Goal: Entertainment & Leisure: Consume media (video, audio)

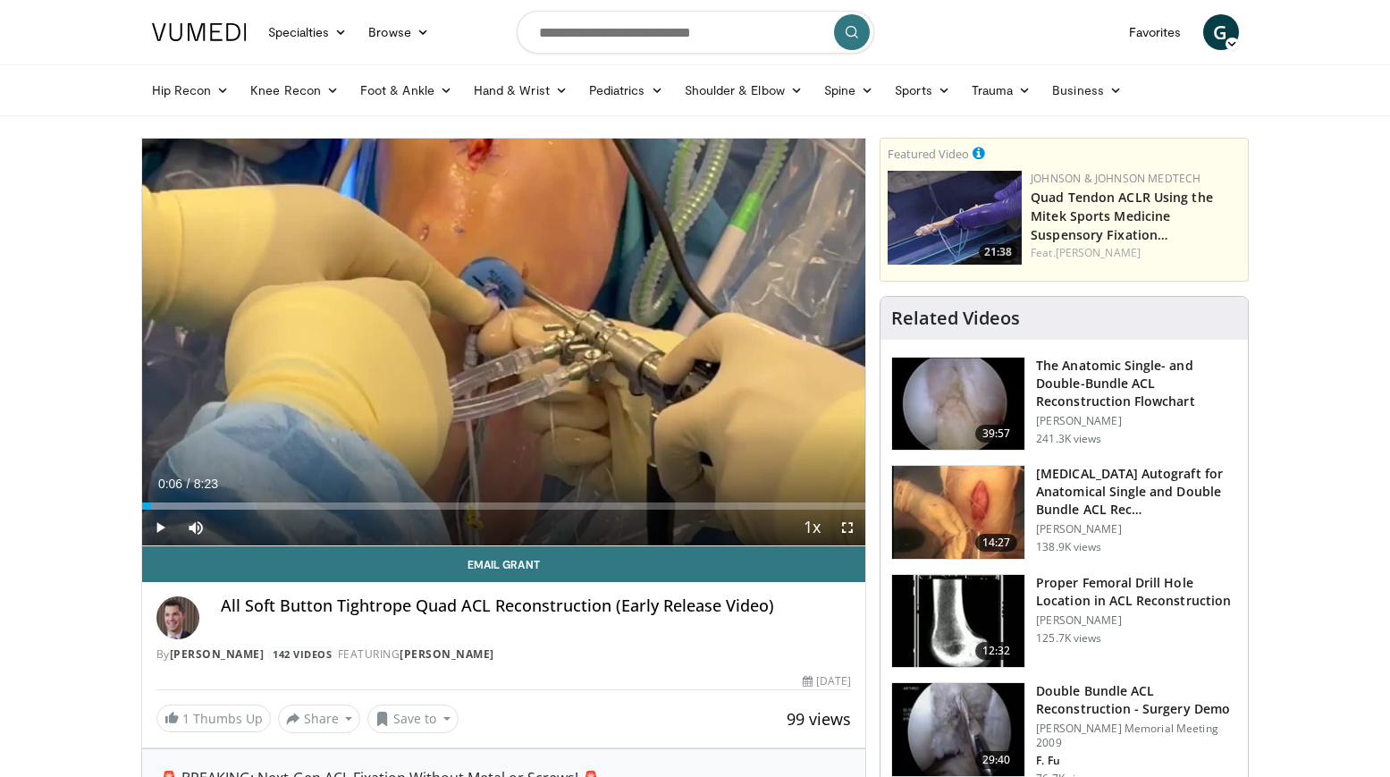
click at [157, 527] on span "Video Player" at bounding box center [160, 527] width 36 height 36
click at [196, 527] on span "Video Player" at bounding box center [196, 527] width 36 height 36
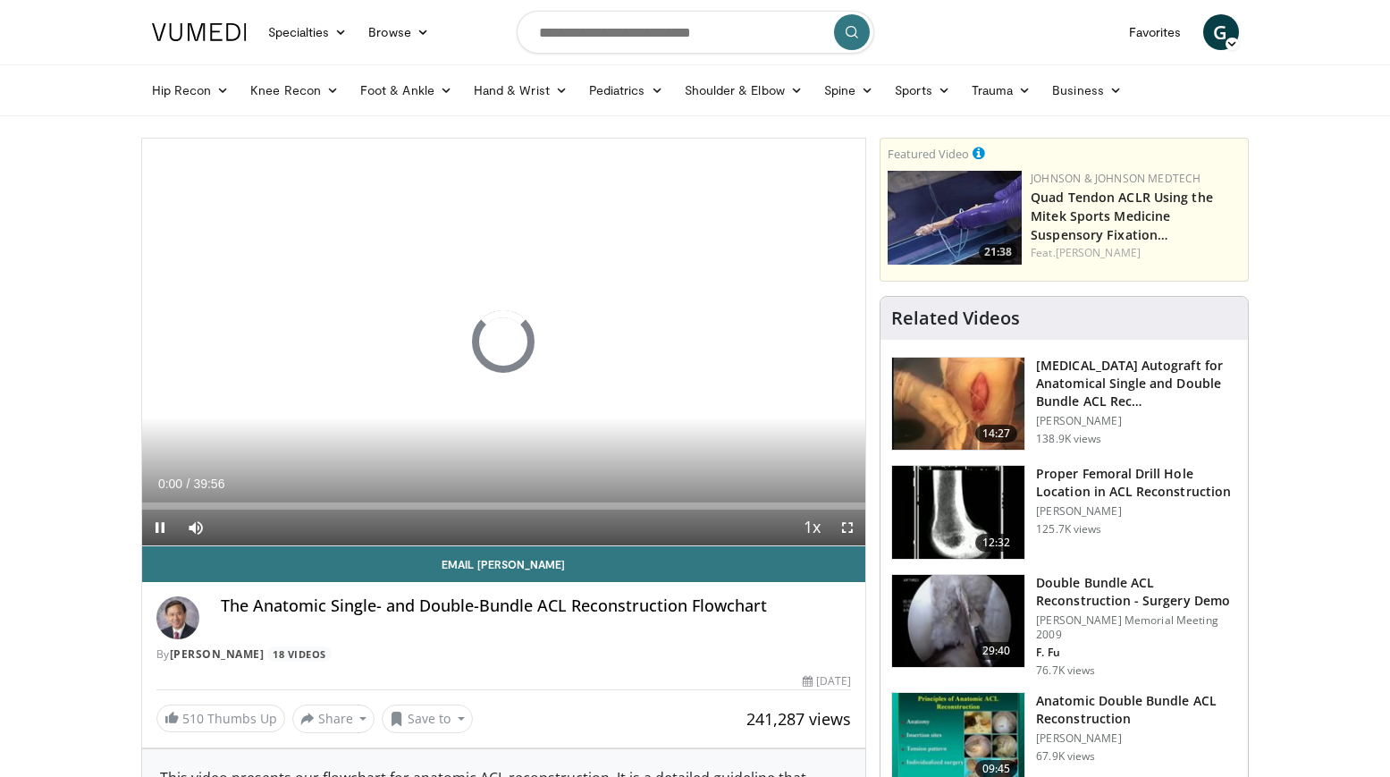
click at [156, 524] on span "Video Player" at bounding box center [160, 527] width 36 height 36
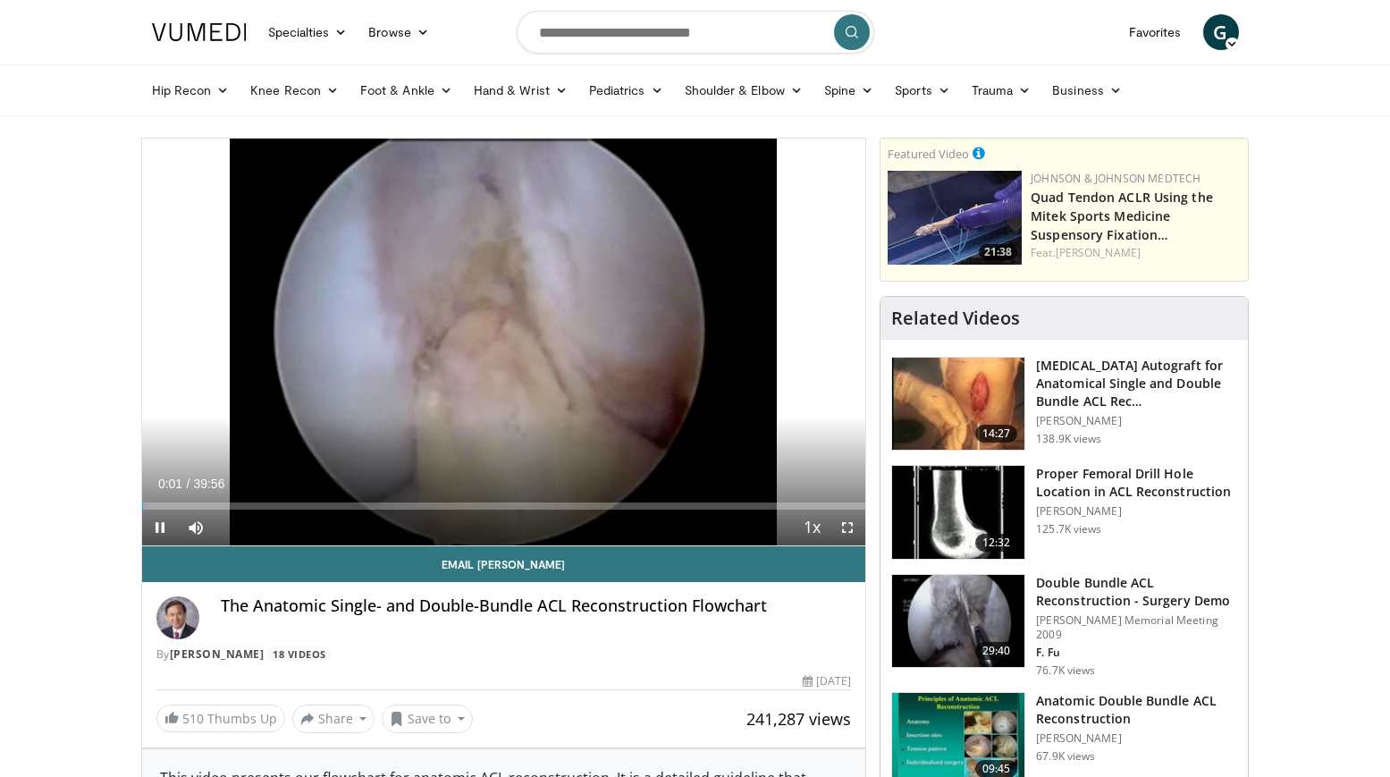
click at [163, 529] on span "Video Player" at bounding box center [160, 527] width 36 height 36
click at [164, 527] on span "Video Player" at bounding box center [160, 527] width 36 height 36
click at [814, 531] on span "Video Player" at bounding box center [811, 528] width 25 height 36
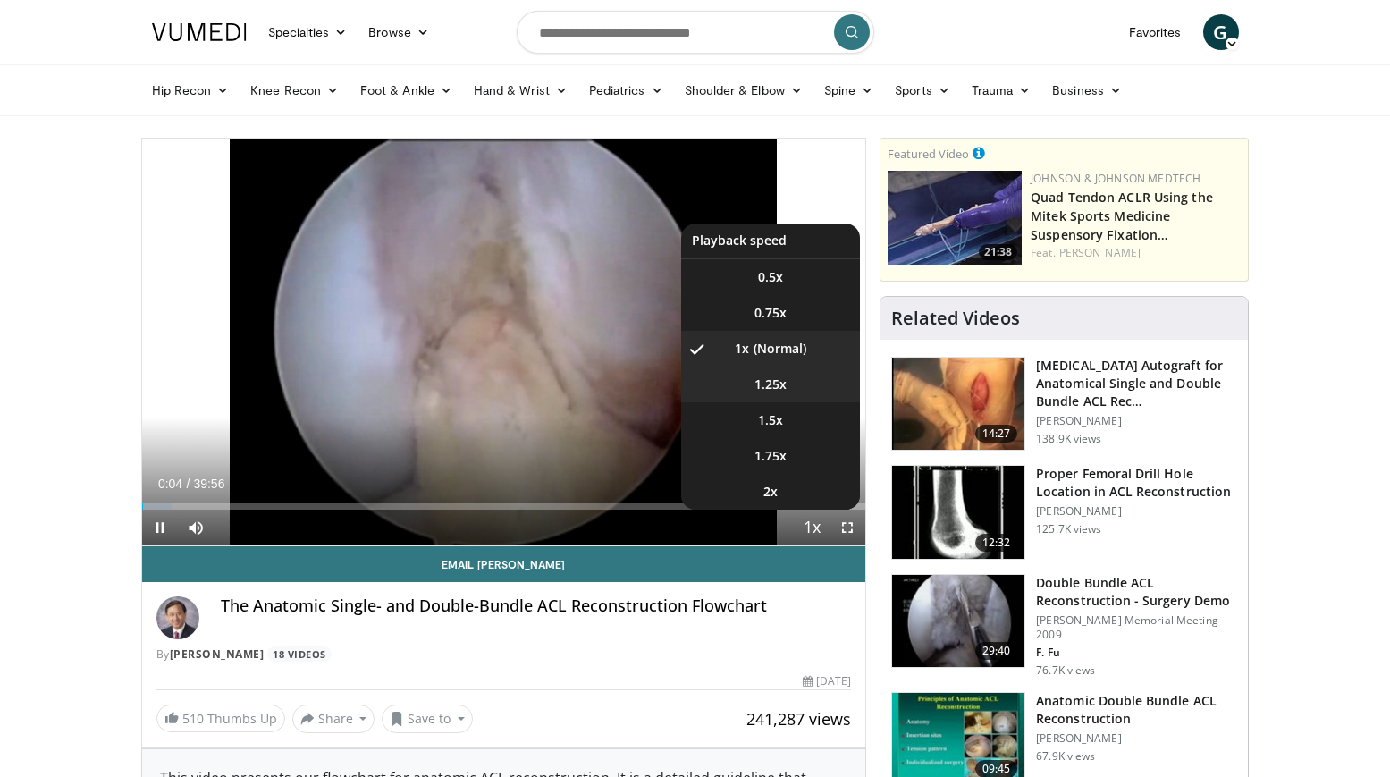
click at [787, 390] on li "1.25x" at bounding box center [770, 384] width 179 height 36
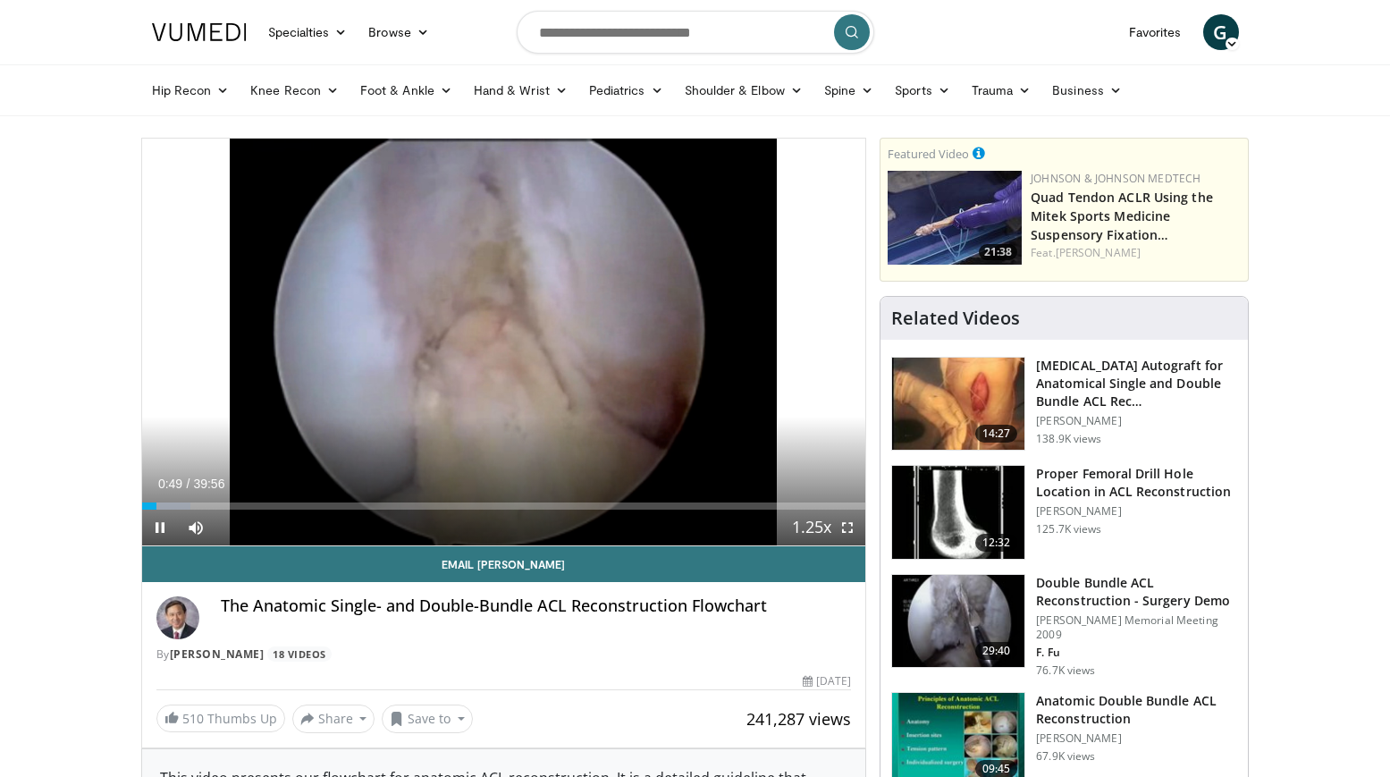
click at [154, 525] on span "Video Player" at bounding box center [160, 527] width 36 height 36
click at [940, 91] on link "Sports" at bounding box center [922, 90] width 77 height 36
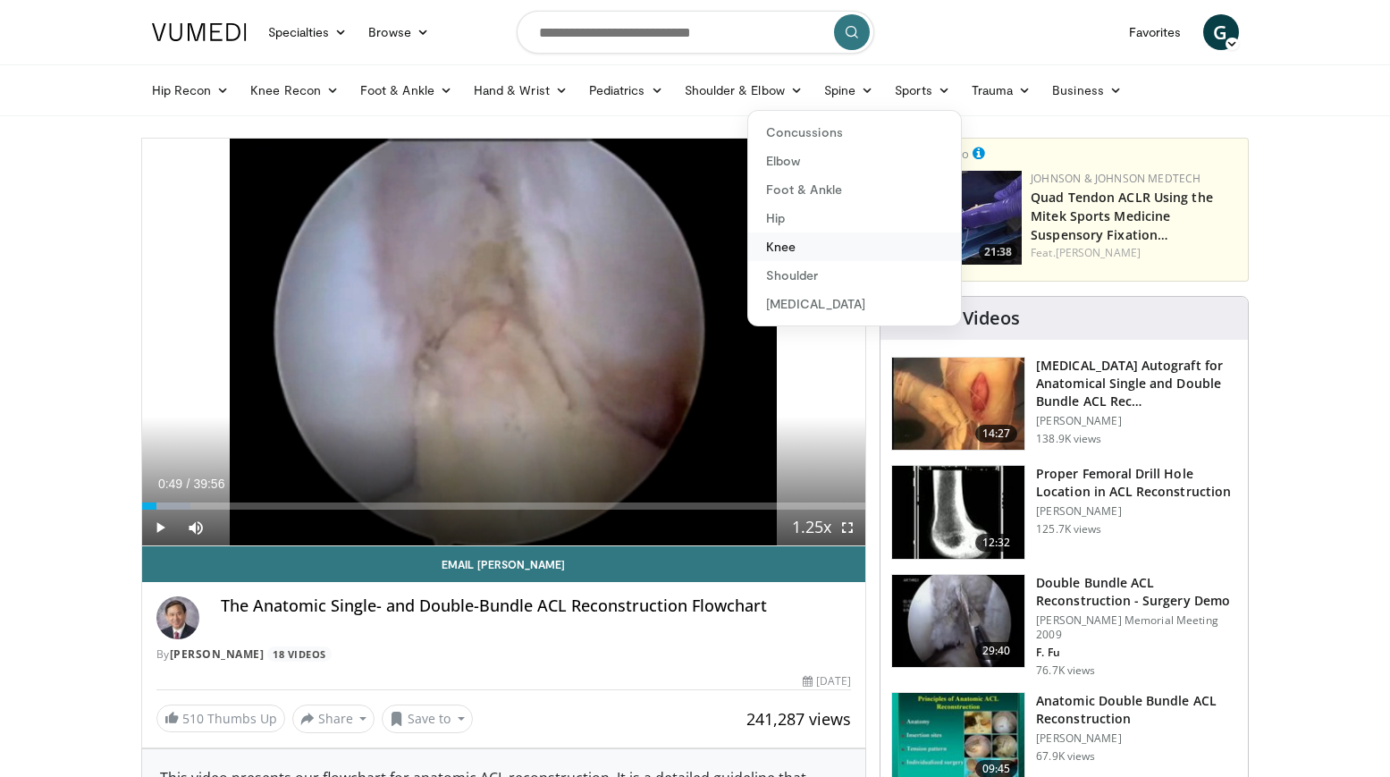
click at [817, 239] on link "Knee" at bounding box center [854, 246] width 213 height 29
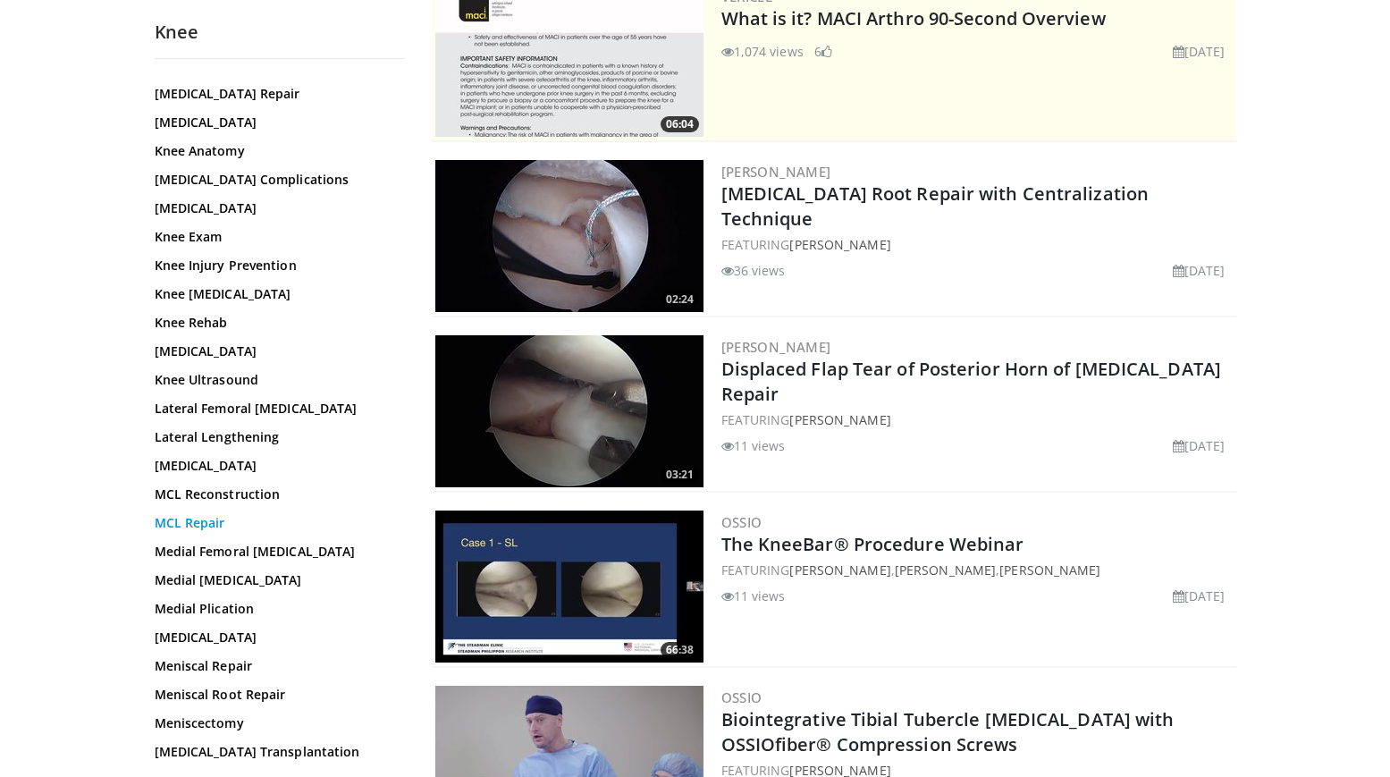
scroll to position [741, 0]
click at [198, 525] on link "MCL Repair" at bounding box center [275, 522] width 241 height 18
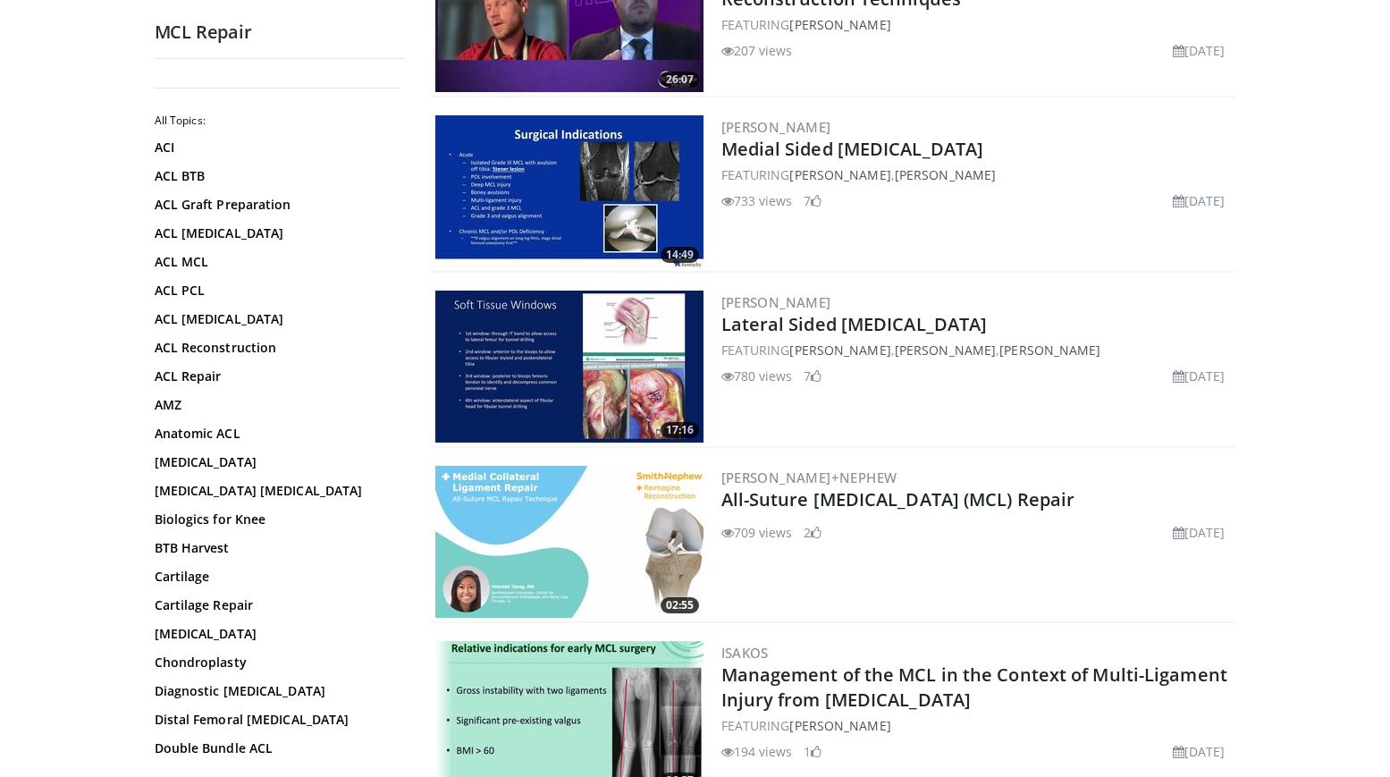
scroll to position [441, 0]
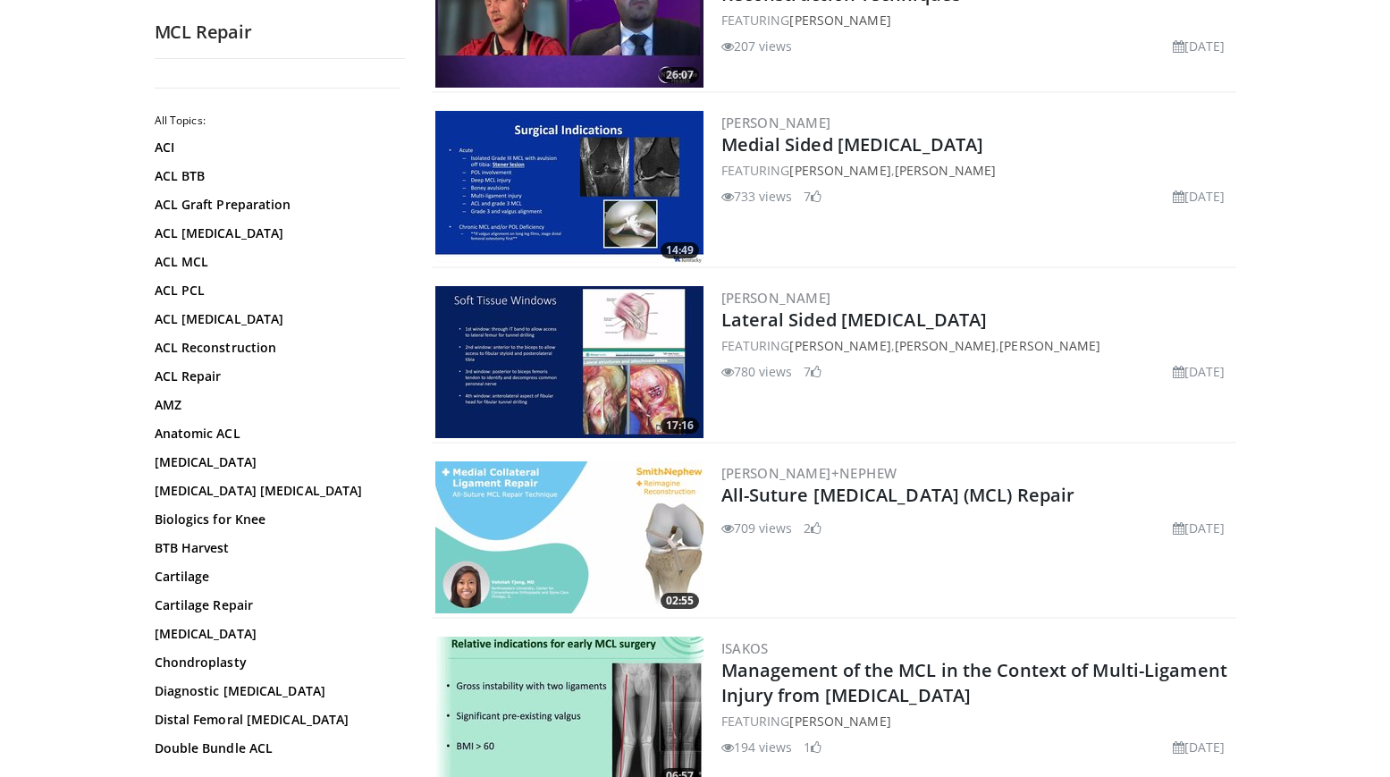
click at [635, 542] on img at bounding box center [569, 537] width 268 height 152
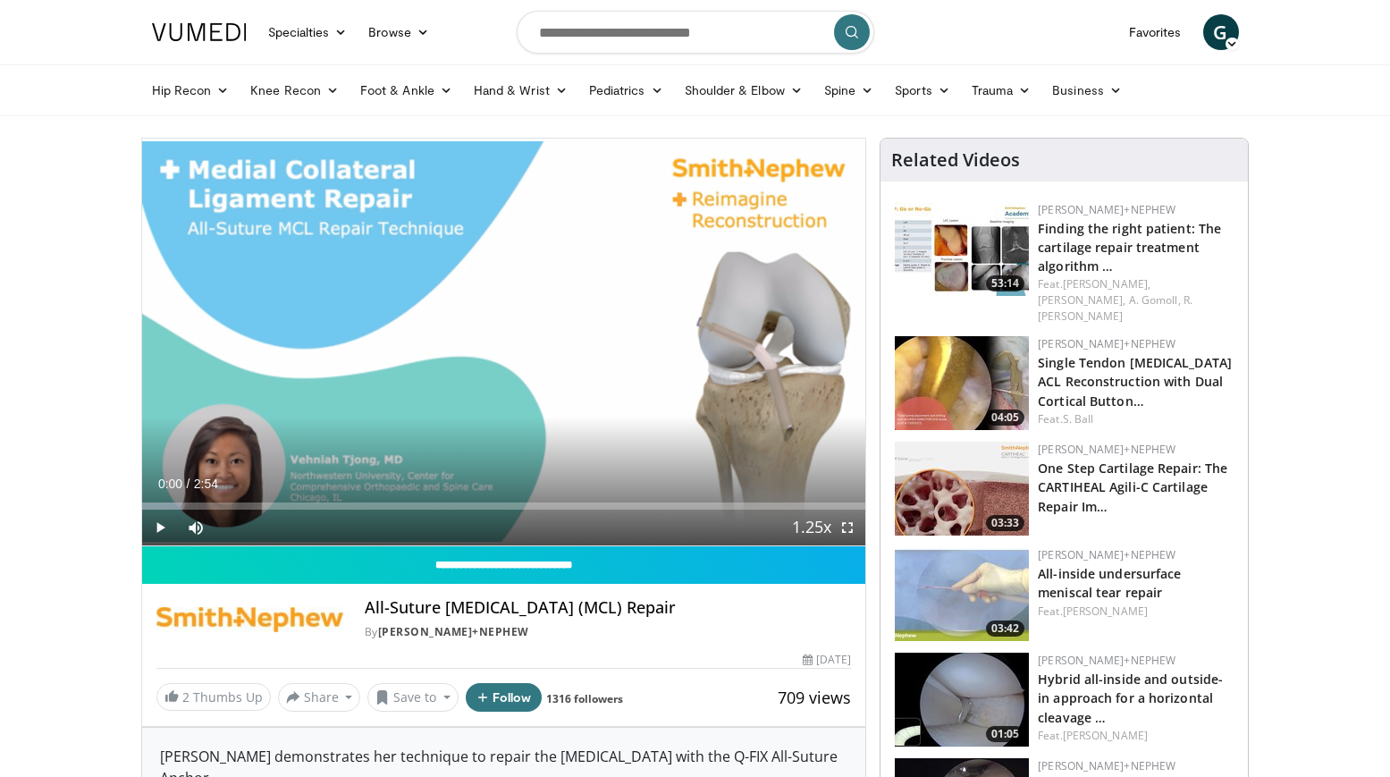
click at [160, 530] on span "Video Player" at bounding box center [160, 527] width 36 height 36
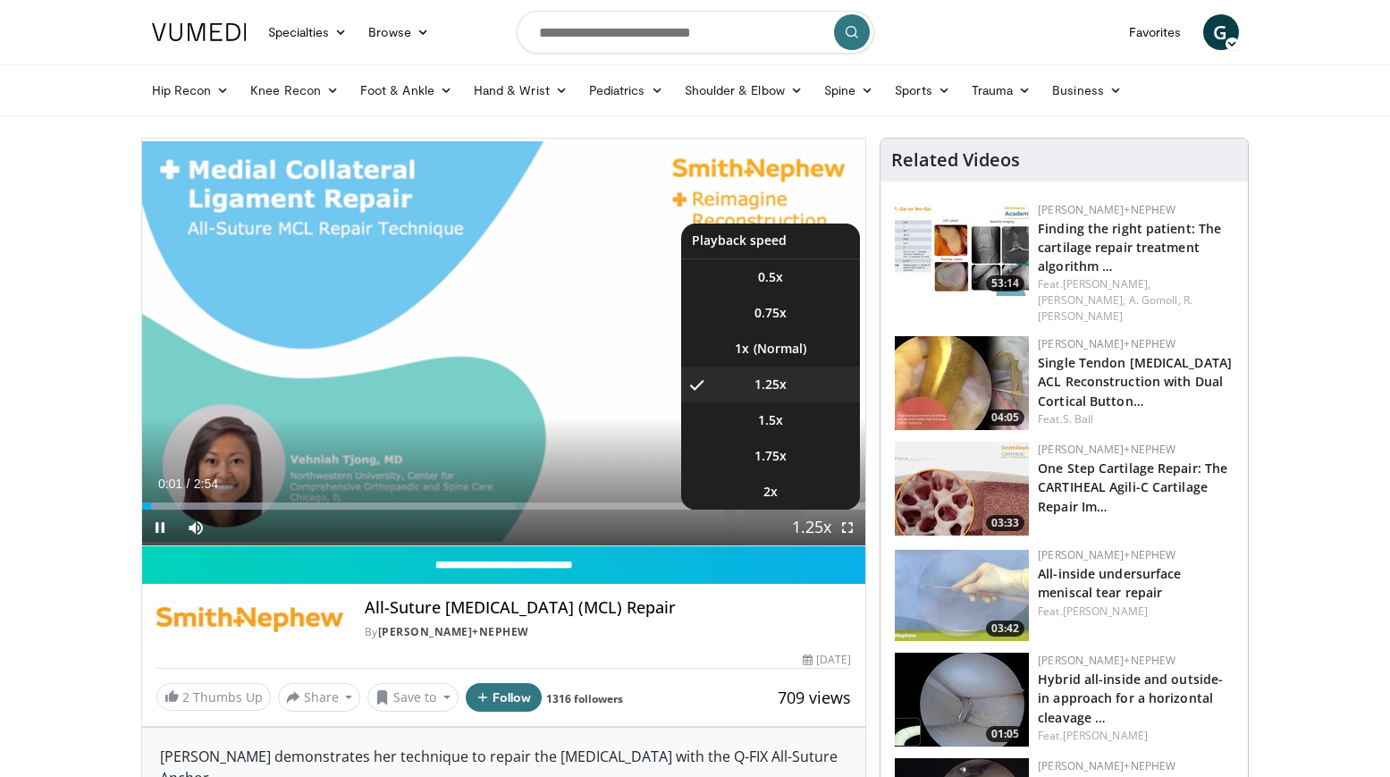
click at [825, 522] on button "Playback Rate" at bounding box center [812, 527] width 36 height 36
click at [771, 350] on li "1x" at bounding box center [770, 349] width 179 height 36
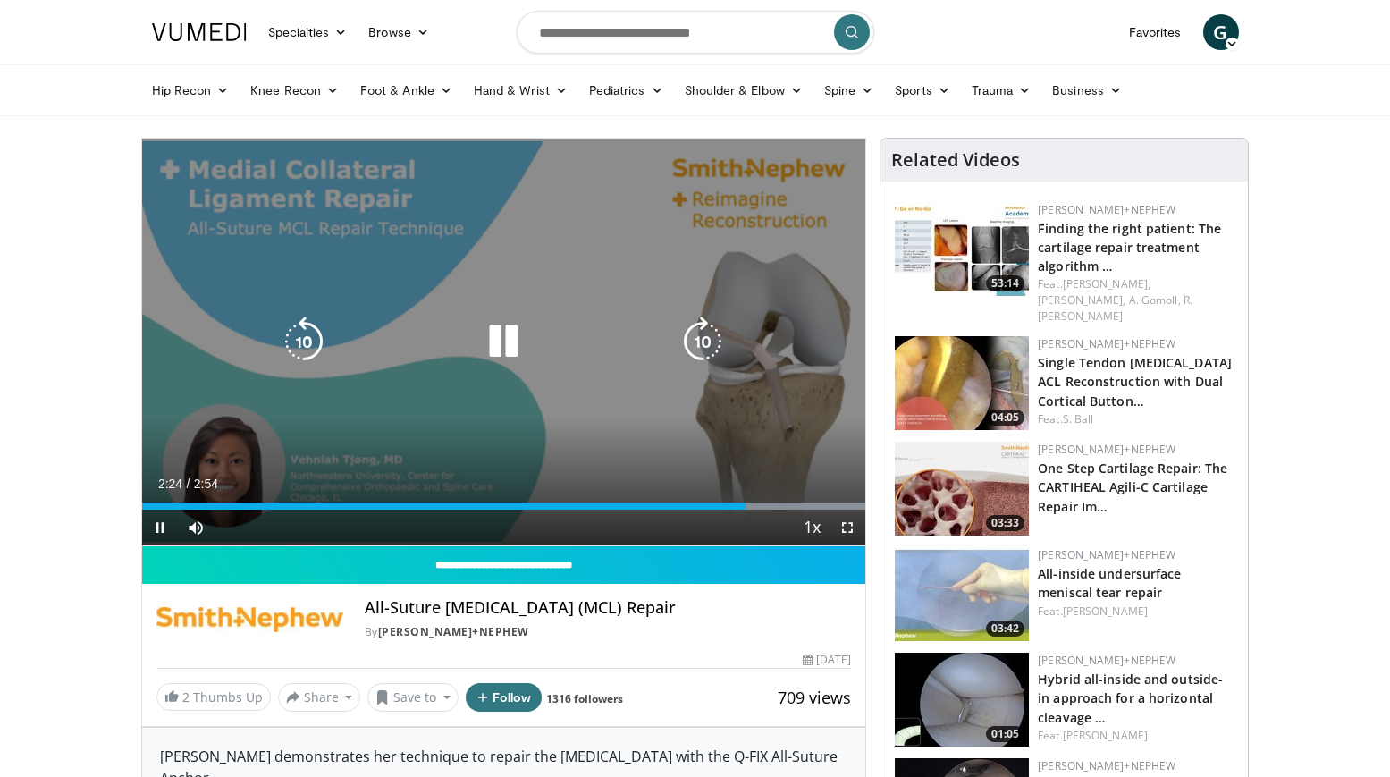
click at [481, 509] on div "Current Time 2:24 / Duration 2:54 Pause Skip Backward Skip Forward Mute Loaded …" at bounding box center [504, 527] width 724 height 36
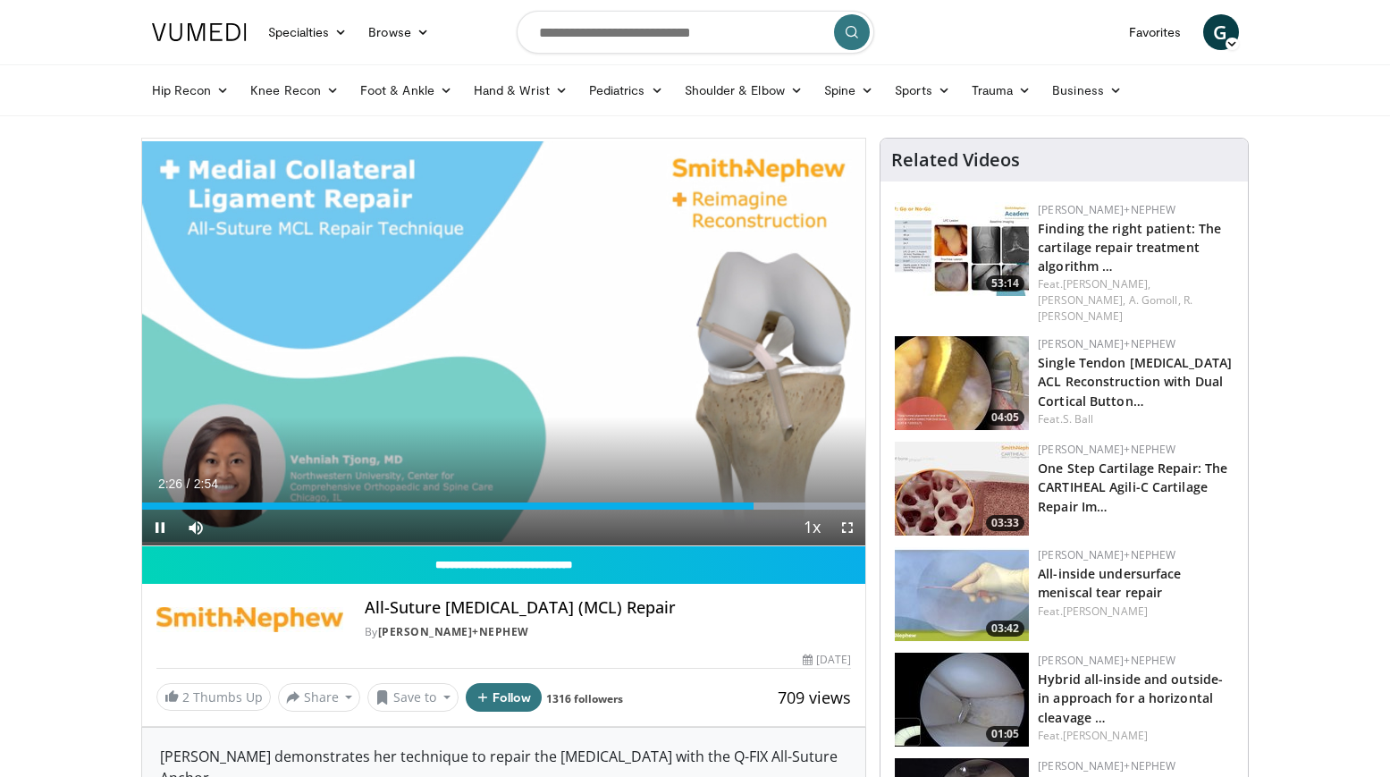
click at [160, 523] on span "Video Player" at bounding box center [160, 527] width 36 height 36
